Goal: Task Accomplishment & Management: Manage account settings

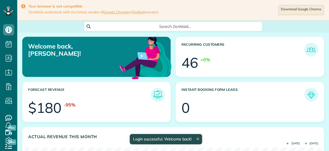
scroll to position [131, 295]
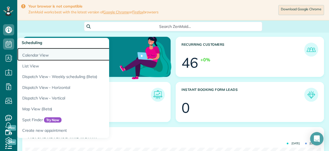
click at [33, 55] on link "Calendar View" at bounding box center [86, 54] width 139 height 13
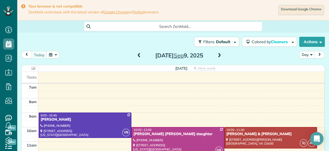
click at [220, 55] on span at bounding box center [219, 55] width 6 height 5
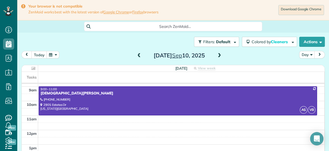
scroll to position [83, 0]
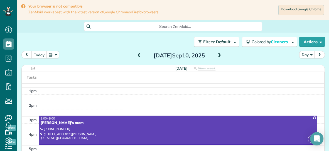
click at [220, 55] on span at bounding box center [219, 55] width 6 height 5
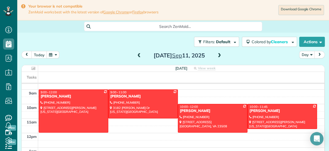
scroll to position [23, 0]
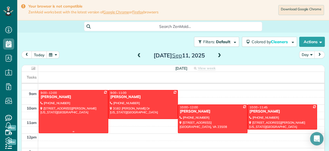
click at [98, 102] on div at bounding box center [73, 111] width 69 height 43
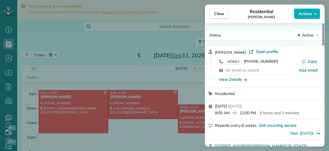
click at [315, 12] on icon "button" at bounding box center [315, 14] width 2 height 4
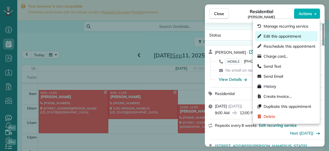
click at [283, 35] on span "Edit this appointment" at bounding box center [282, 36] width 38 height 6
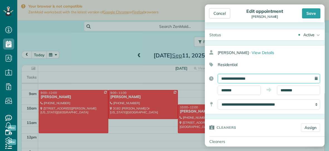
click at [261, 79] on input "**********" at bounding box center [269, 78] width 102 height 9
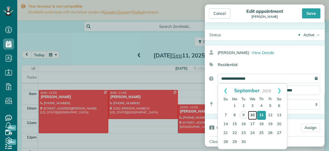
click at [252, 115] on link "10" at bounding box center [252, 115] width 9 height 9
type input "**********"
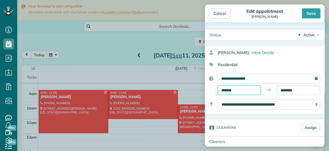
click at [239, 88] on input "*******" at bounding box center [239, 89] width 43 height 9
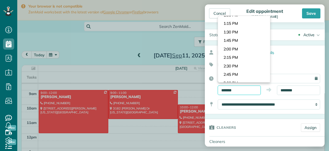
scroll to position [440, 0]
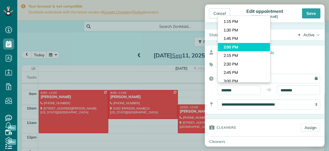
click at [240, 48] on body "Dashboard Scheduling Calendar View List View Dispatch View - Weekly scheduling …" at bounding box center [164, 75] width 329 height 151
type input "*******"
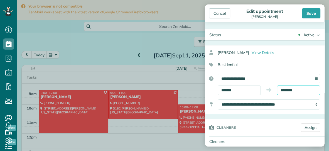
click at [303, 88] on input "********" at bounding box center [298, 89] width 43 height 9
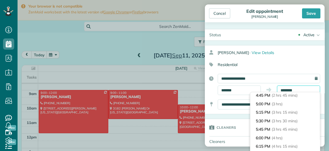
scroll to position [97, 0]
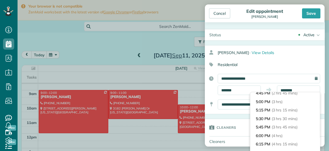
click at [275, 105] on li "5:00 PM (3 hrs)" at bounding box center [285, 101] width 70 height 9
type input "*******"
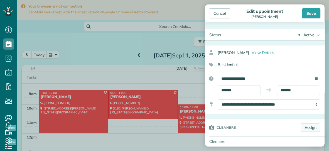
click at [312, 125] on link "Assign" at bounding box center [310, 127] width 19 height 8
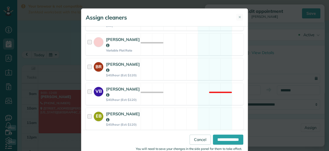
scroll to position [101, 0]
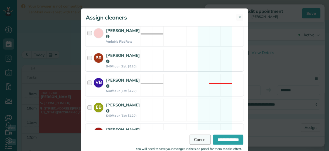
click at [199, 138] on link "Cancel" at bounding box center [199, 139] width 21 height 10
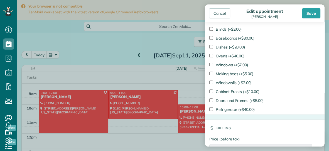
scroll to position [406, 0]
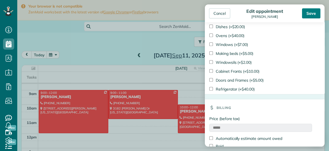
click at [316, 13] on div "Save" at bounding box center [311, 13] width 18 height 10
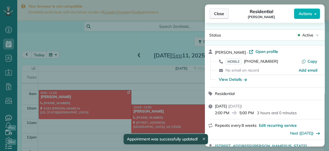
click at [223, 16] on button "Close" at bounding box center [218, 13] width 19 height 11
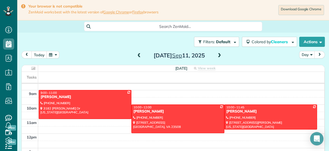
click at [138, 55] on span at bounding box center [139, 55] width 6 height 5
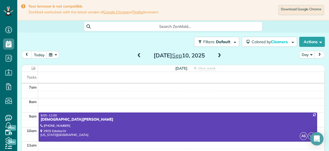
click at [139, 55] on span at bounding box center [139, 55] width 6 height 5
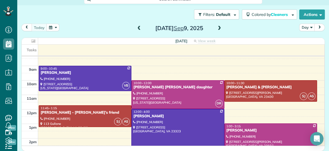
scroll to position [21, 0]
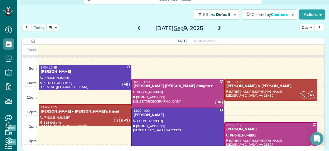
click at [109, 111] on div "[PERSON_NAME] - [PERSON_NAME]'s friend" at bounding box center [84, 111] width 89 height 5
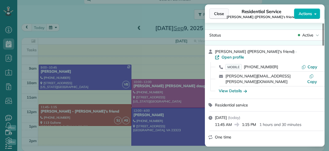
click at [221, 11] on span "Close" at bounding box center [219, 14] width 10 height 6
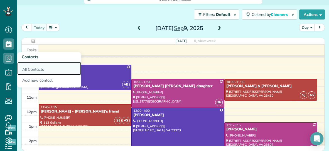
click at [36, 71] on link "All Contacts" at bounding box center [49, 68] width 64 height 13
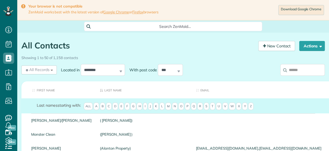
scroll to position [2, 2]
click at [304, 70] on input "search" at bounding box center [302, 70] width 45 height 12
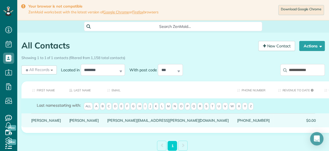
type input "**********"
click at [39, 122] on link "Kelley" at bounding box center [46, 120] width 30 height 4
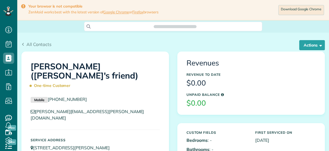
scroll to position [151, 17]
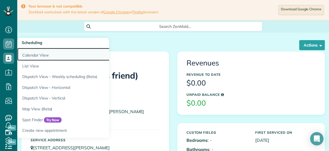
click at [24, 54] on link "Calendar View" at bounding box center [86, 54] width 139 height 13
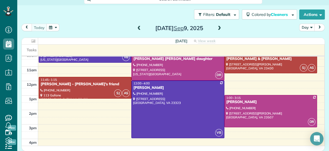
scroll to position [46, 0]
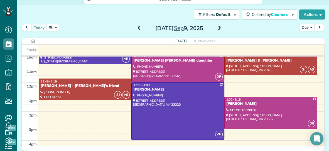
click at [50, 28] on button "button" at bounding box center [52, 28] width 13 height 8
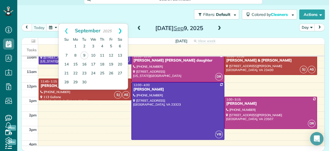
click at [121, 30] on link "Next" at bounding box center [119, 31] width 15 height 14
click at [84, 54] on link "7" at bounding box center [84, 55] width 9 height 9
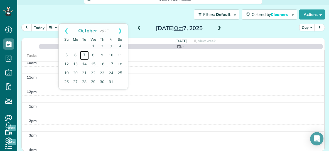
scroll to position [0, 0]
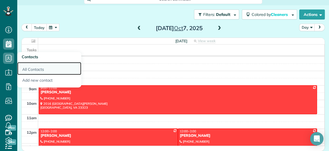
click at [25, 69] on link "All Contacts" at bounding box center [49, 68] width 64 height 13
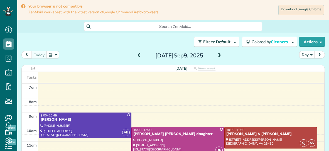
scroll to position [2, 2]
click at [220, 55] on span at bounding box center [219, 55] width 6 height 5
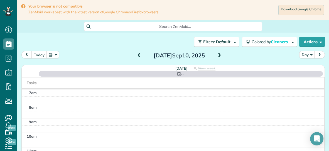
click at [220, 56] on span at bounding box center [219, 55] width 6 height 5
click at [139, 55] on span at bounding box center [139, 55] width 6 height 5
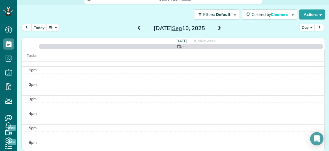
scroll to position [83, 0]
click at [137, 63] on td at bounding box center [181, 61] width 286 height 7
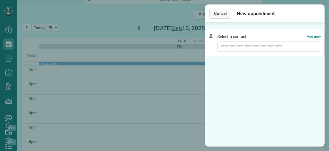
click at [225, 14] on span "Cancel" at bounding box center [220, 14] width 13 height 6
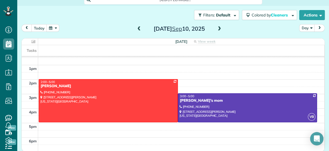
scroll to position [78, 0]
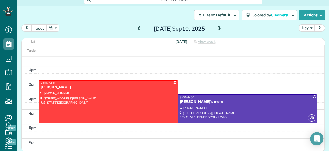
click at [220, 29] on span at bounding box center [219, 28] width 6 height 5
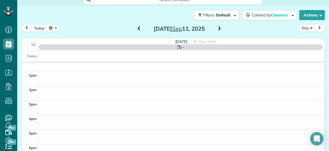
scroll to position [0, 0]
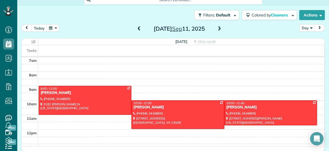
click at [220, 28] on span at bounding box center [219, 28] width 6 height 5
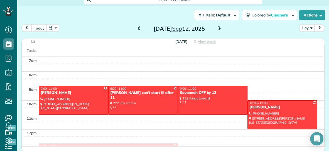
click at [220, 28] on span at bounding box center [219, 28] width 6 height 5
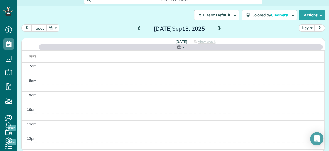
click at [220, 28] on span at bounding box center [219, 28] width 6 height 5
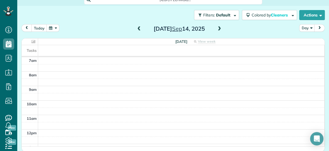
click at [220, 28] on span at bounding box center [219, 28] width 6 height 5
click at [139, 28] on span at bounding box center [139, 28] width 6 height 5
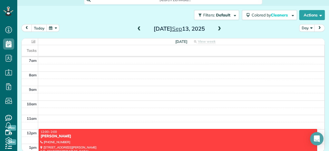
click at [139, 28] on span at bounding box center [139, 28] width 6 height 5
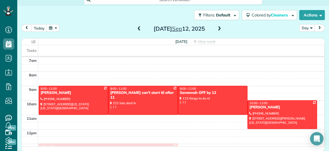
click at [218, 29] on span at bounding box center [219, 28] width 6 height 5
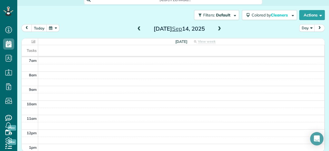
click at [218, 29] on span at bounding box center [219, 28] width 6 height 5
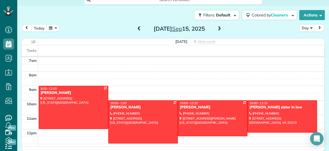
click at [139, 28] on span at bounding box center [139, 28] width 6 height 5
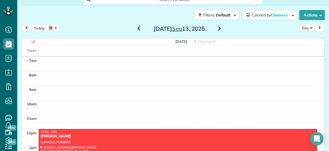
click at [139, 28] on span at bounding box center [139, 28] width 6 height 5
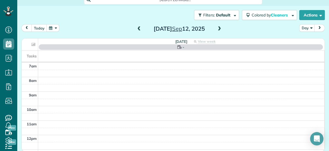
click at [219, 27] on span at bounding box center [219, 28] width 6 height 5
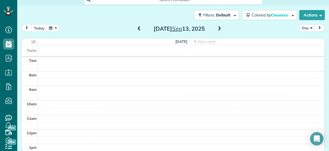
click at [139, 26] on span at bounding box center [139, 28] width 6 height 5
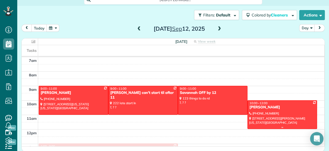
click at [278, 109] on div "[PERSON_NAME]" at bounding box center [282, 107] width 66 height 5
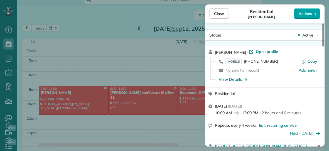
click at [302, 16] on span "Actions" at bounding box center [305, 14] width 13 height 6
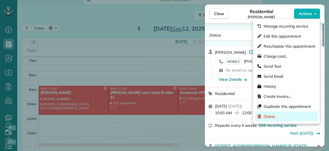
click at [273, 117] on span "Delete" at bounding box center [269, 117] width 12 height 6
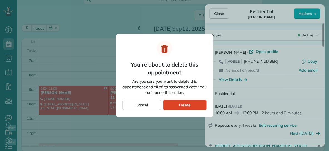
click at [187, 105] on span "Delete" at bounding box center [185, 105] width 12 height 6
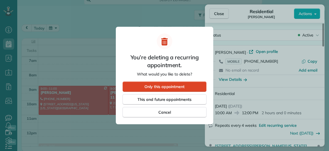
click at [185, 89] on div "Only this appointment" at bounding box center [164, 86] width 84 height 11
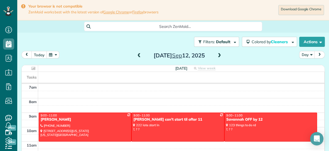
click at [220, 55] on span at bounding box center [219, 55] width 6 height 5
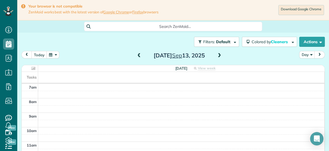
click at [140, 55] on span at bounding box center [139, 55] width 6 height 5
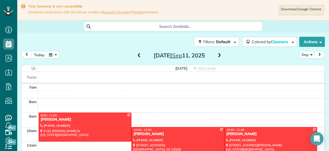
click at [140, 55] on span at bounding box center [139, 55] width 6 height 5
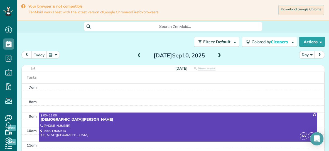
click at [140, 55] on span at bounding box center [139, 55] width 6 height 5
